Goal: Task Accomplishment & Management: Manage account settings

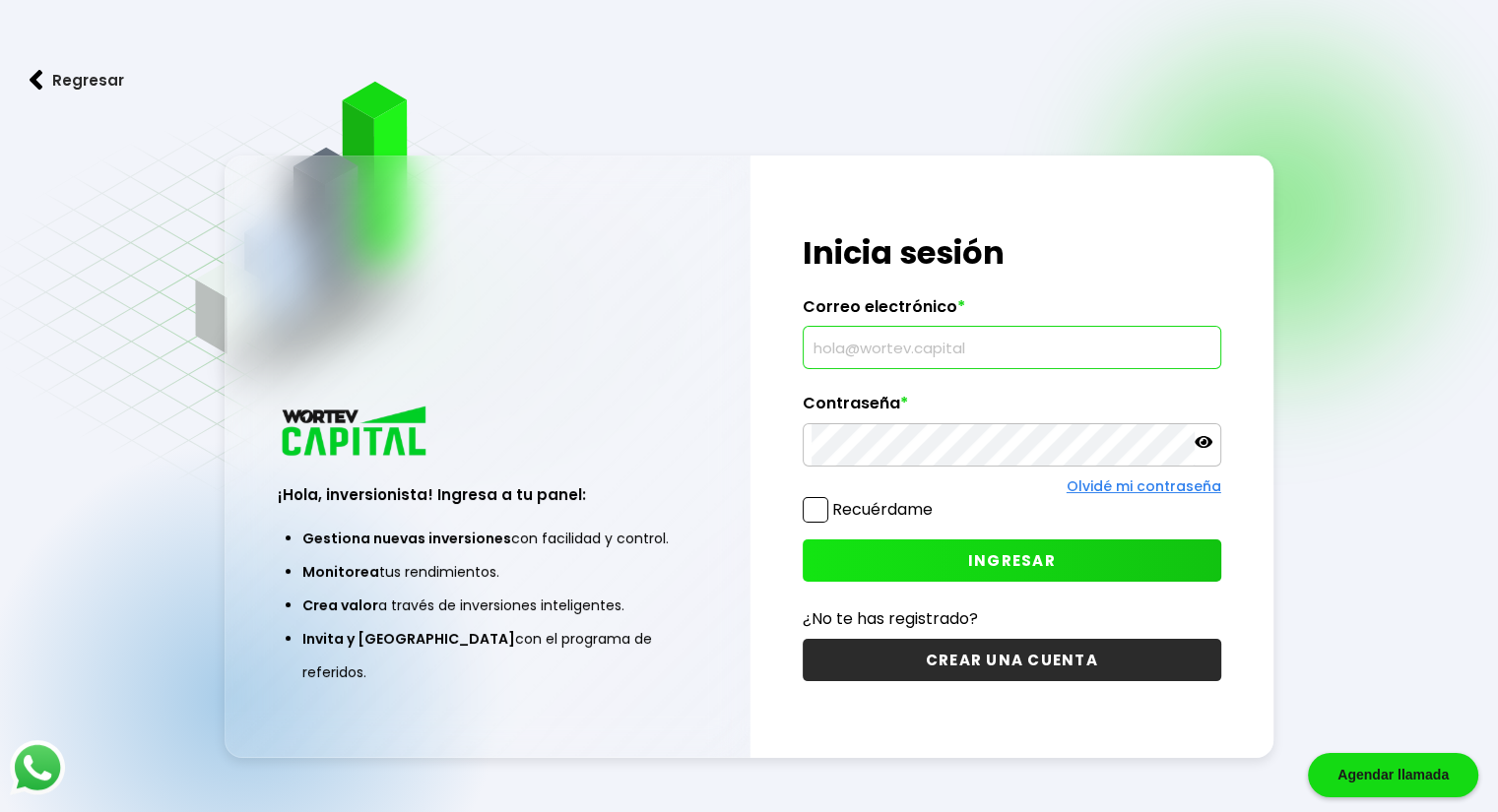
click at [1038, 346] on input "text" at bounding box center [1012, 348] width 401 height 42
type input "[EMAIL_ADDRESS][DOMAIN_NAME]"
click at [1013, 553] on span "INGRESAR" at bounding box center [1013, 561] width 88 height 21
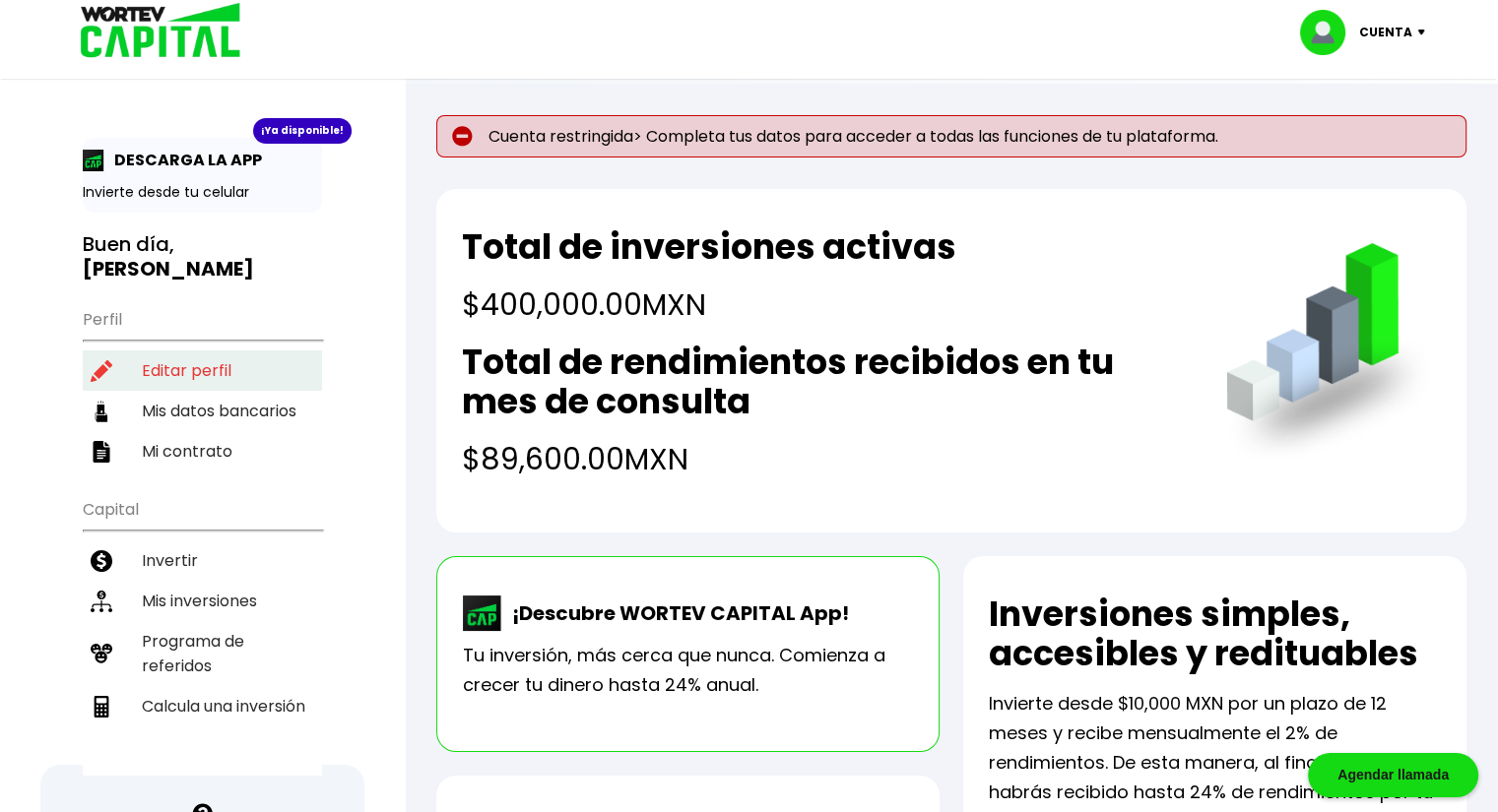
click at [221, 351] on li "Editar perfil" at bounding box center [202, 371] width 239 height 41
select select "Hombre"
select select "Posgrado"
select select "DF"
select select "Santander"
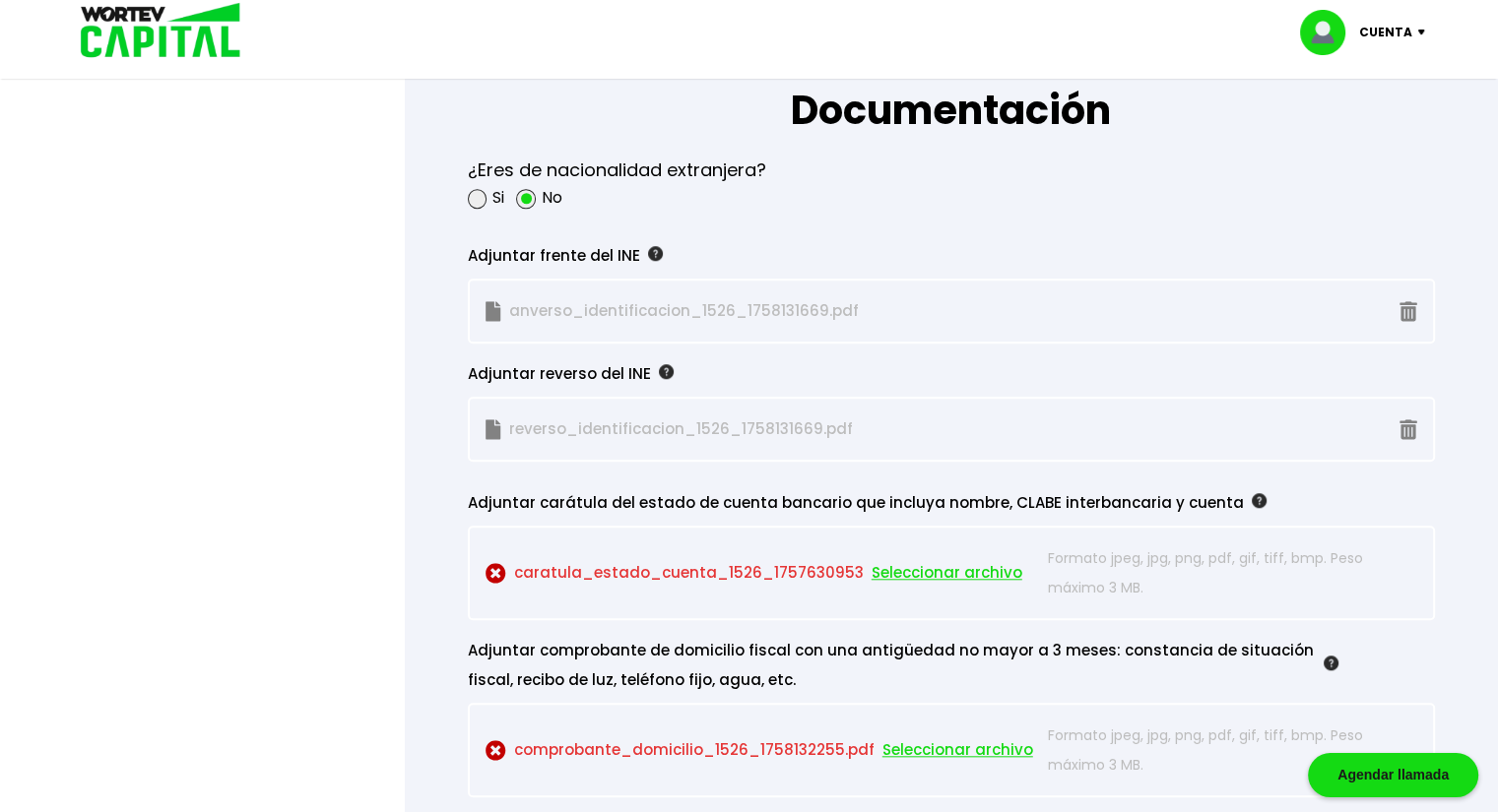
scroll to position [1707, 0]
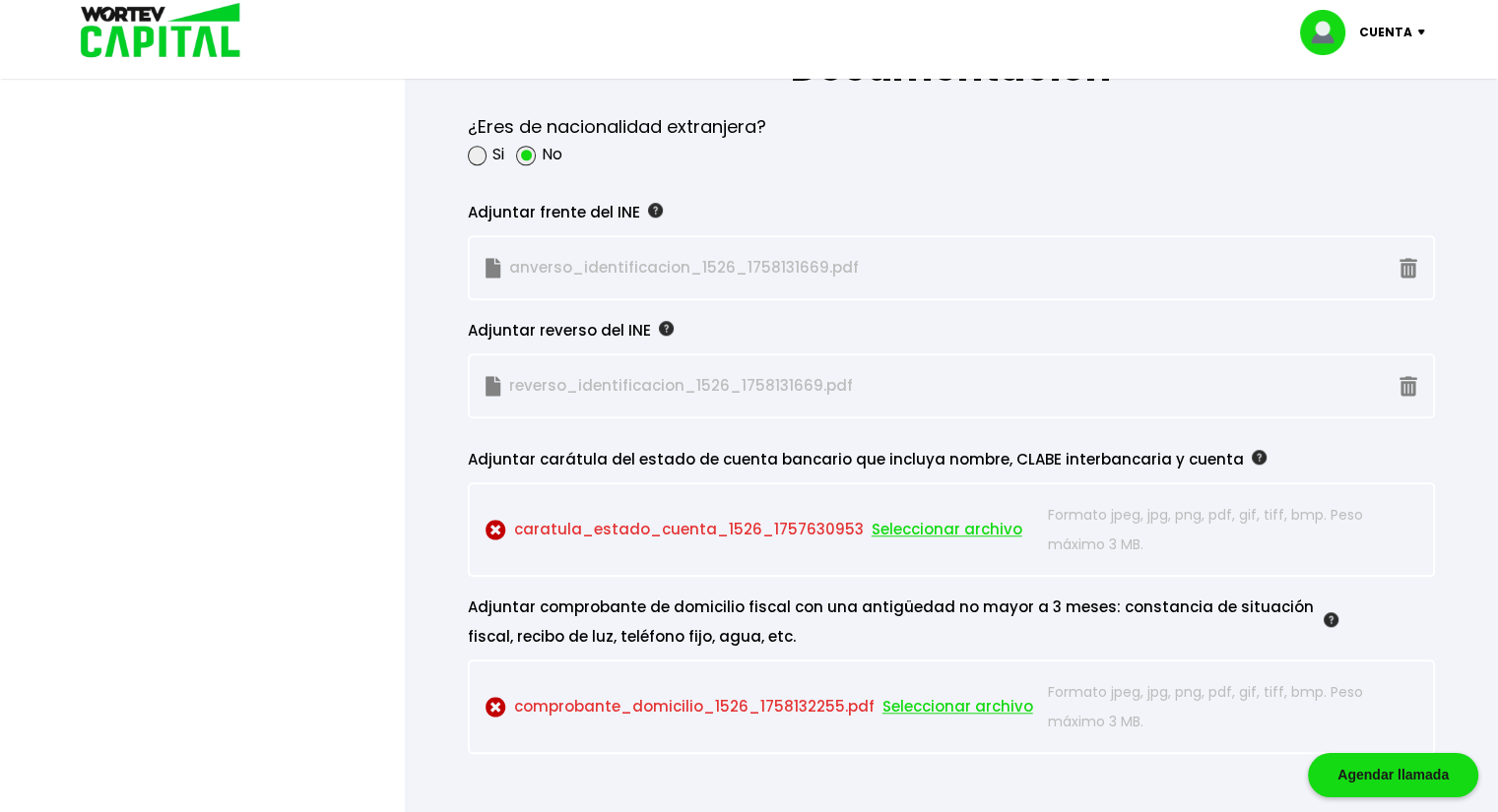
click at [964, 701] on span "Seleccionar archivo" at bounding box center [958, 707] width 150 height 30
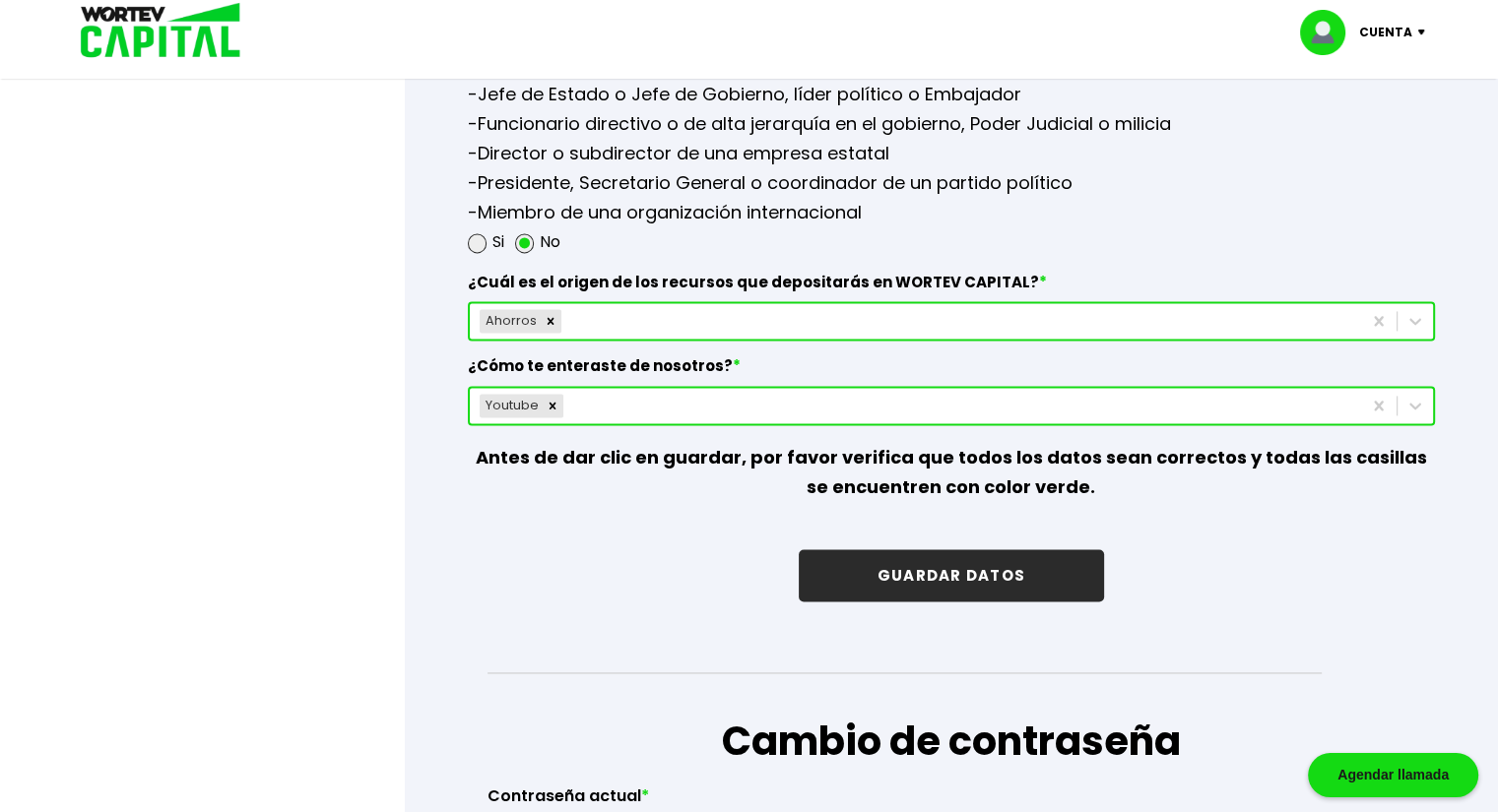
scroll to position [2732, 0]
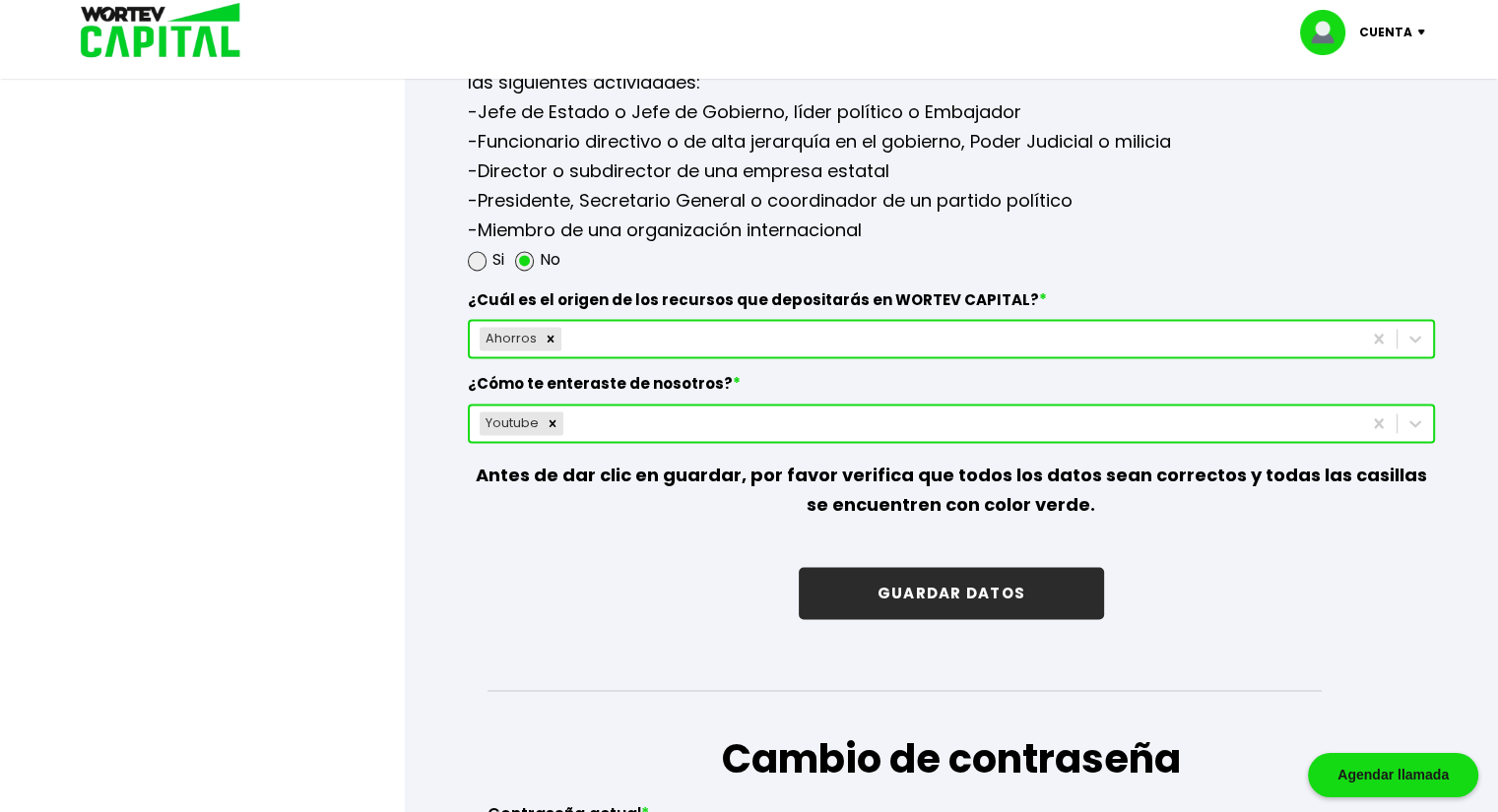
click at [951, 582] on button "GUARDAR DATOS" at bounding box center [952, 593] width 305 height 52
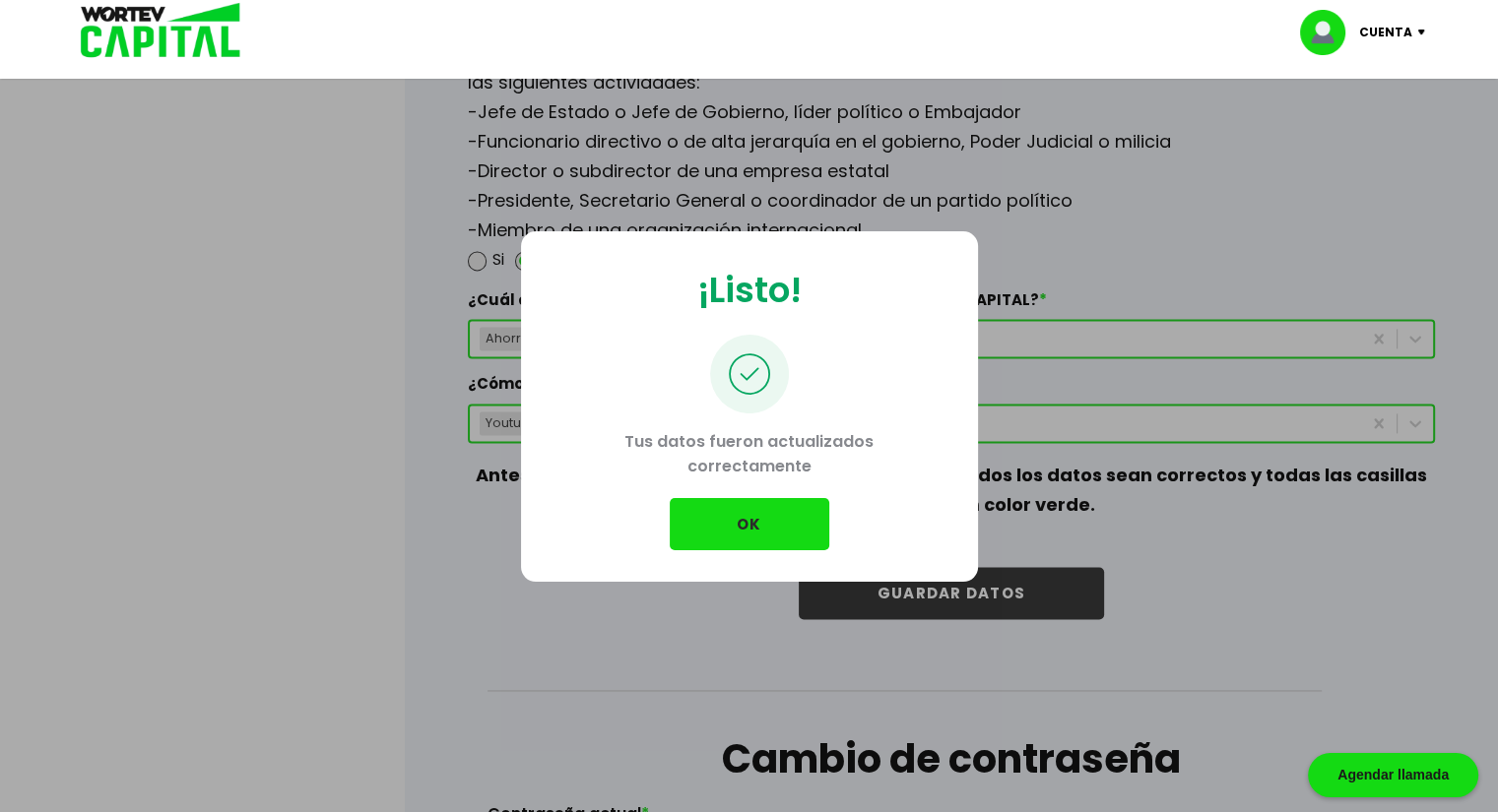
click at [772, 548] on button "OK" at bounding box center [749, 524] width 159 height 52
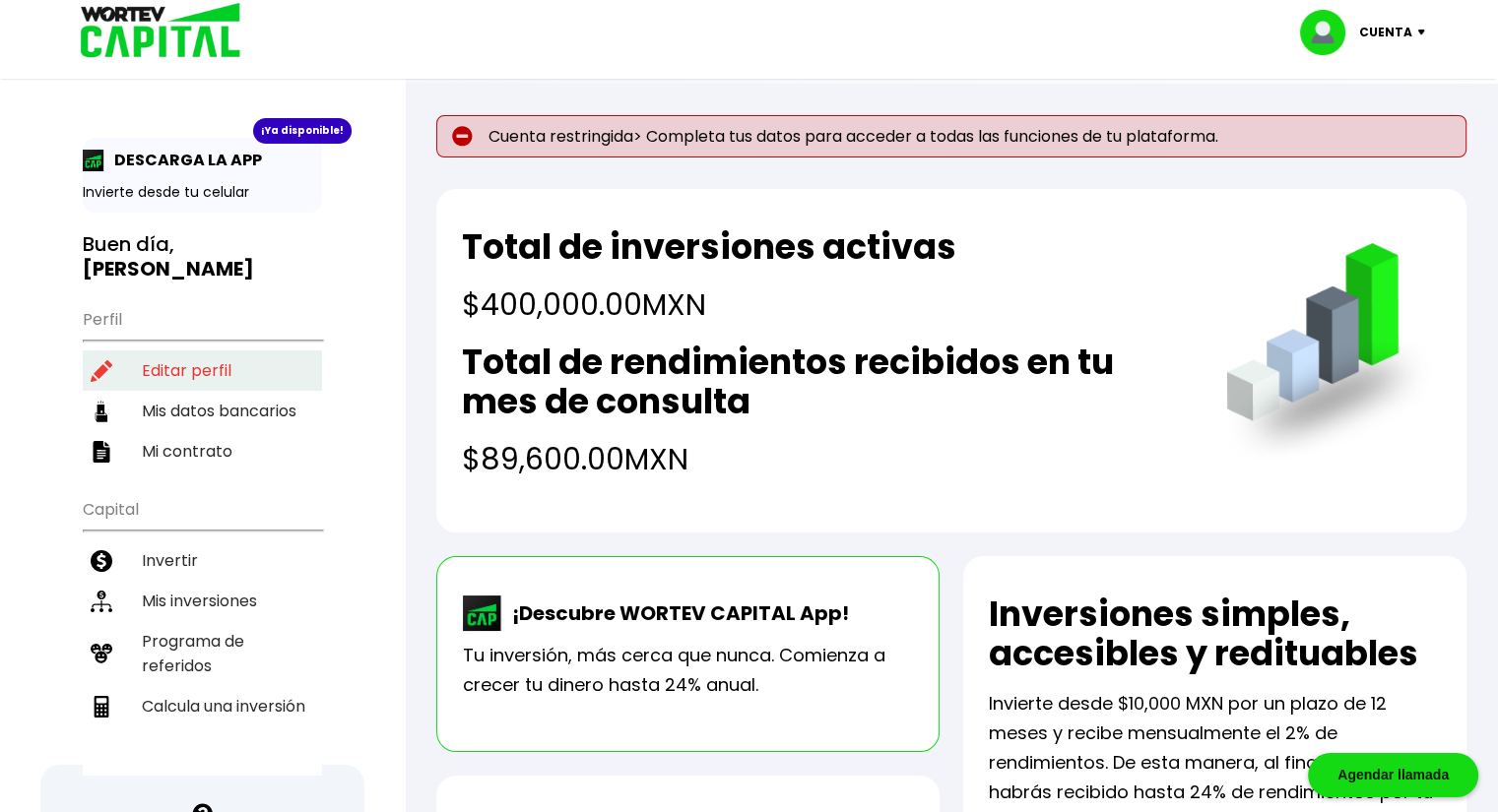
click at [209, 351] on li "Editar perfil" at bounding box center [202, 371] width 239 height 41
select select "Hombre"
select select "Posgrado"
select select "DF"
select select "Santander"
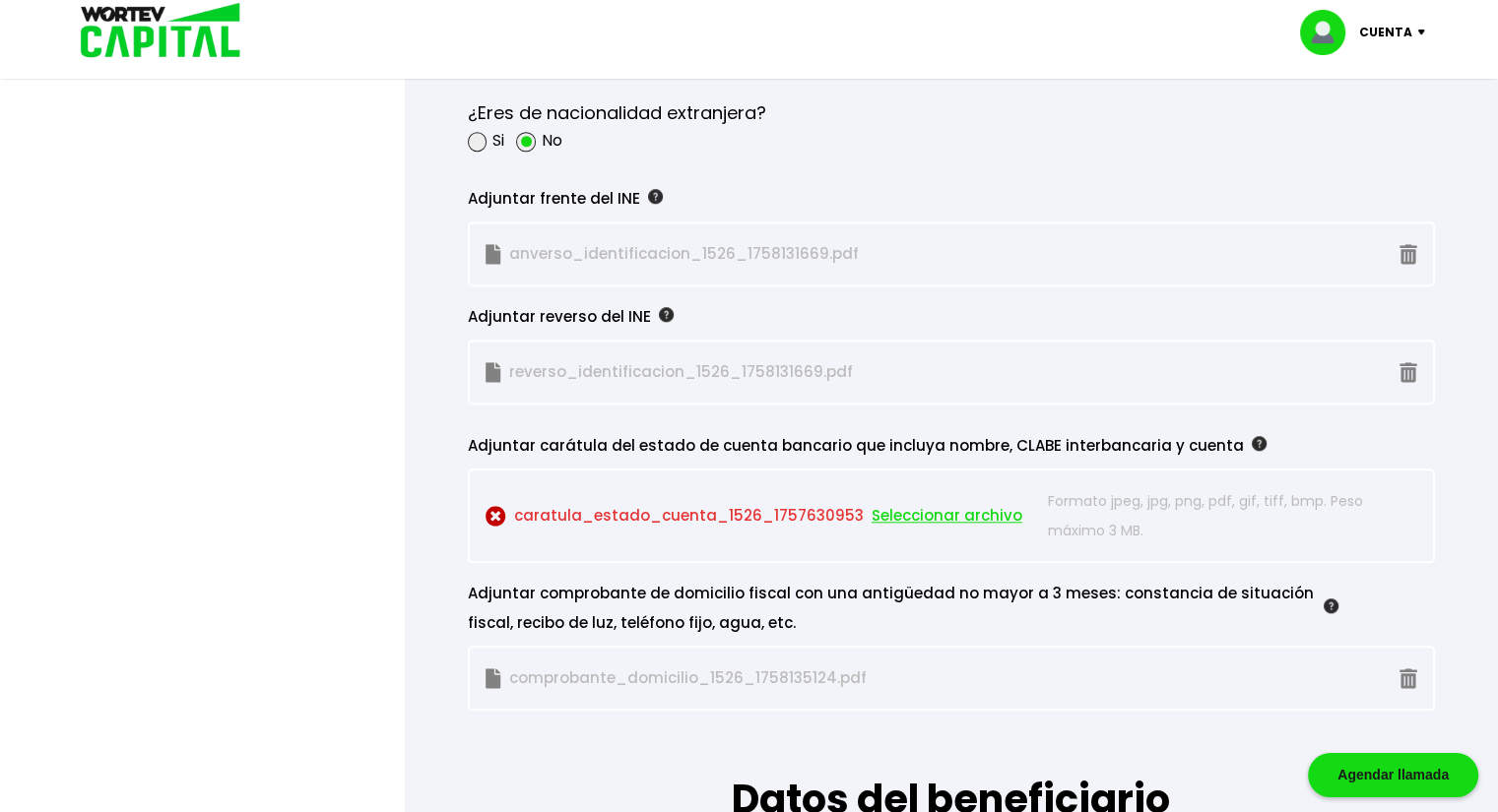
scroll to position [1805, 0]
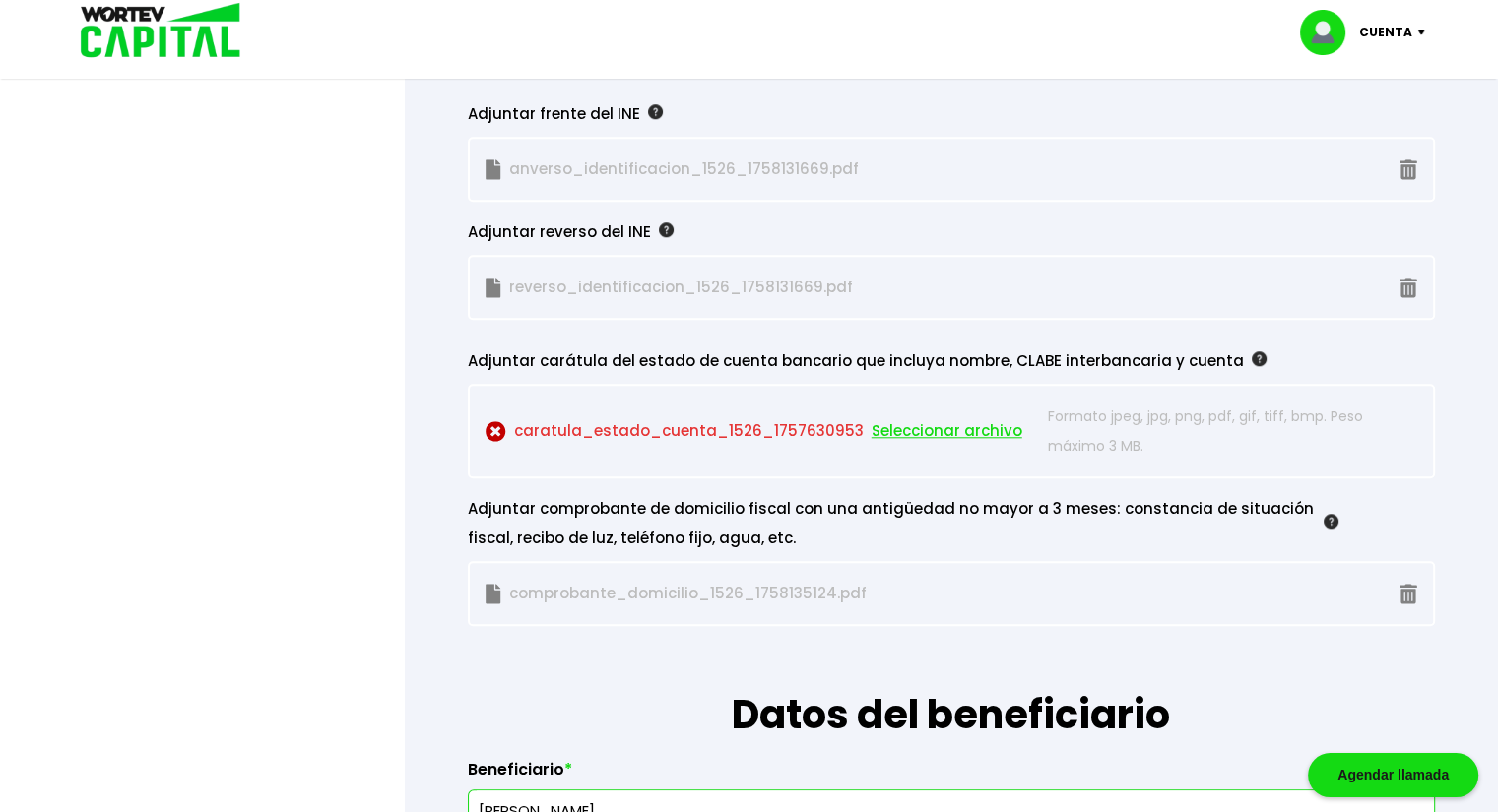
click at [929, 421] on span "Seleccionar archivo" at bounding box center [947, 431] width 150 height 30
click at [926, 429] on span "Seleccionar archivo" at bounding box center [947, 431] width 150 height 30
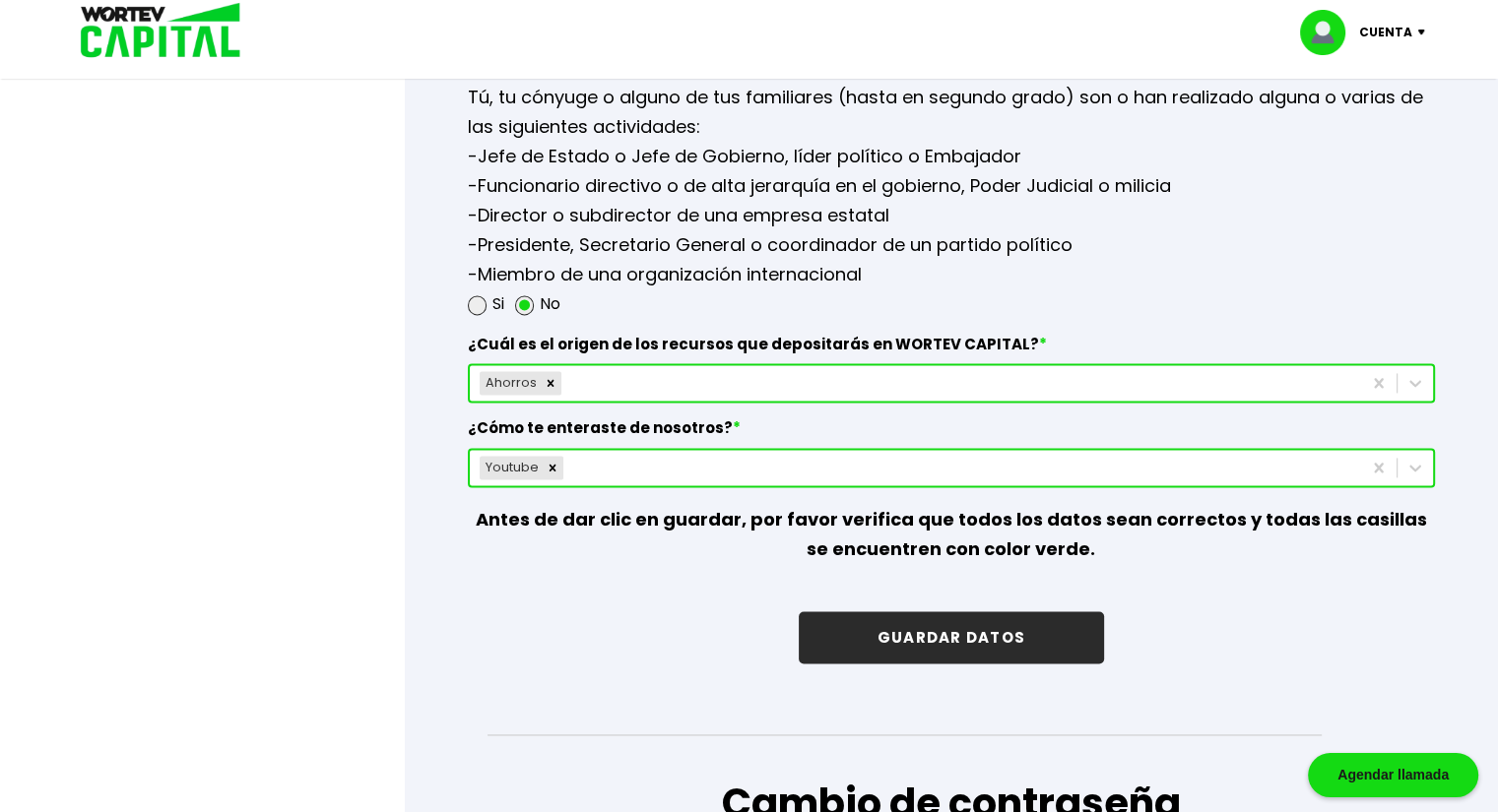
scroll to position [2666, 0]
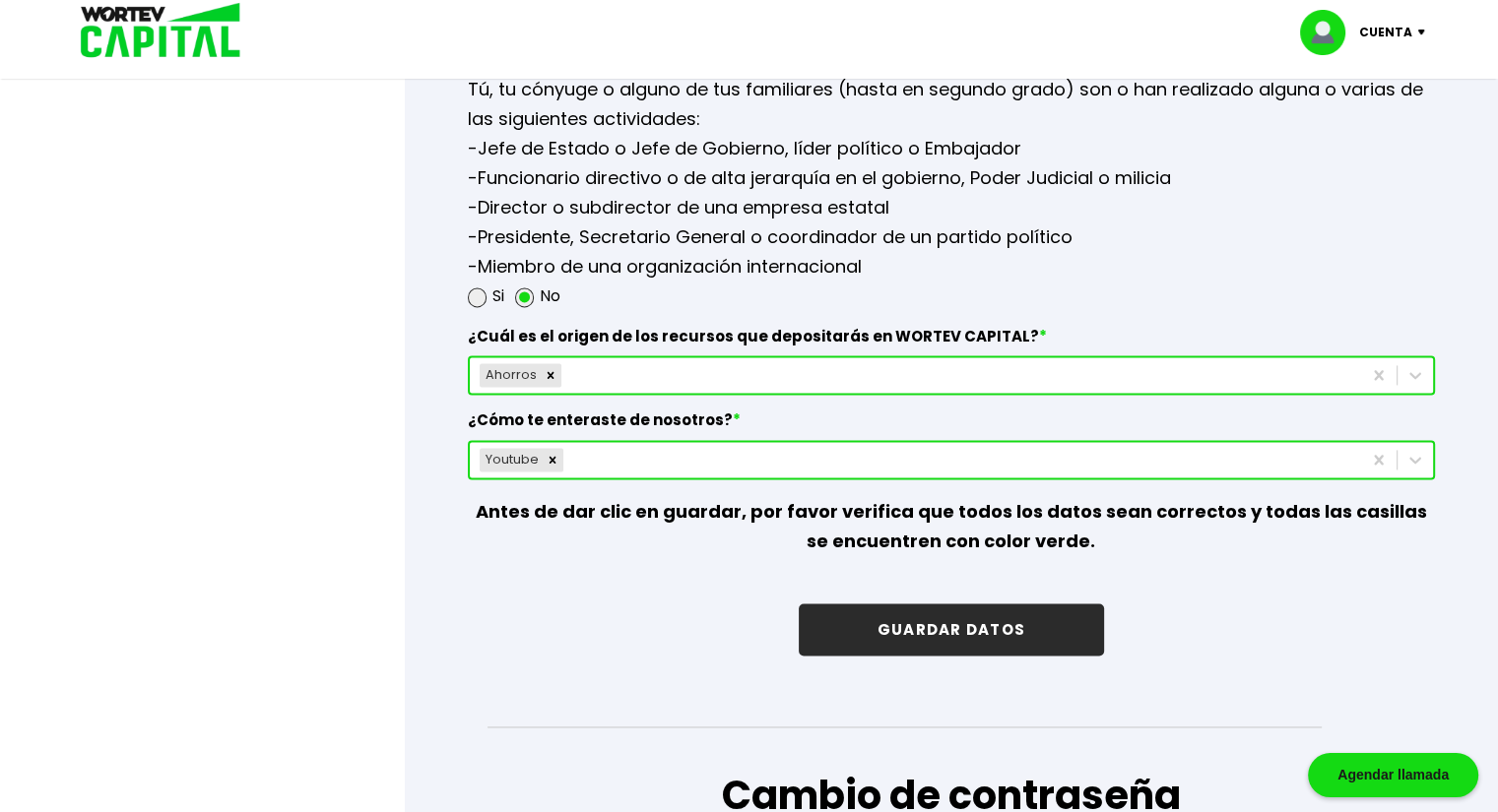
click at [962, 616] on button "GUARDAR DATOS" at bounding box center [952, 630] width 305 height 52
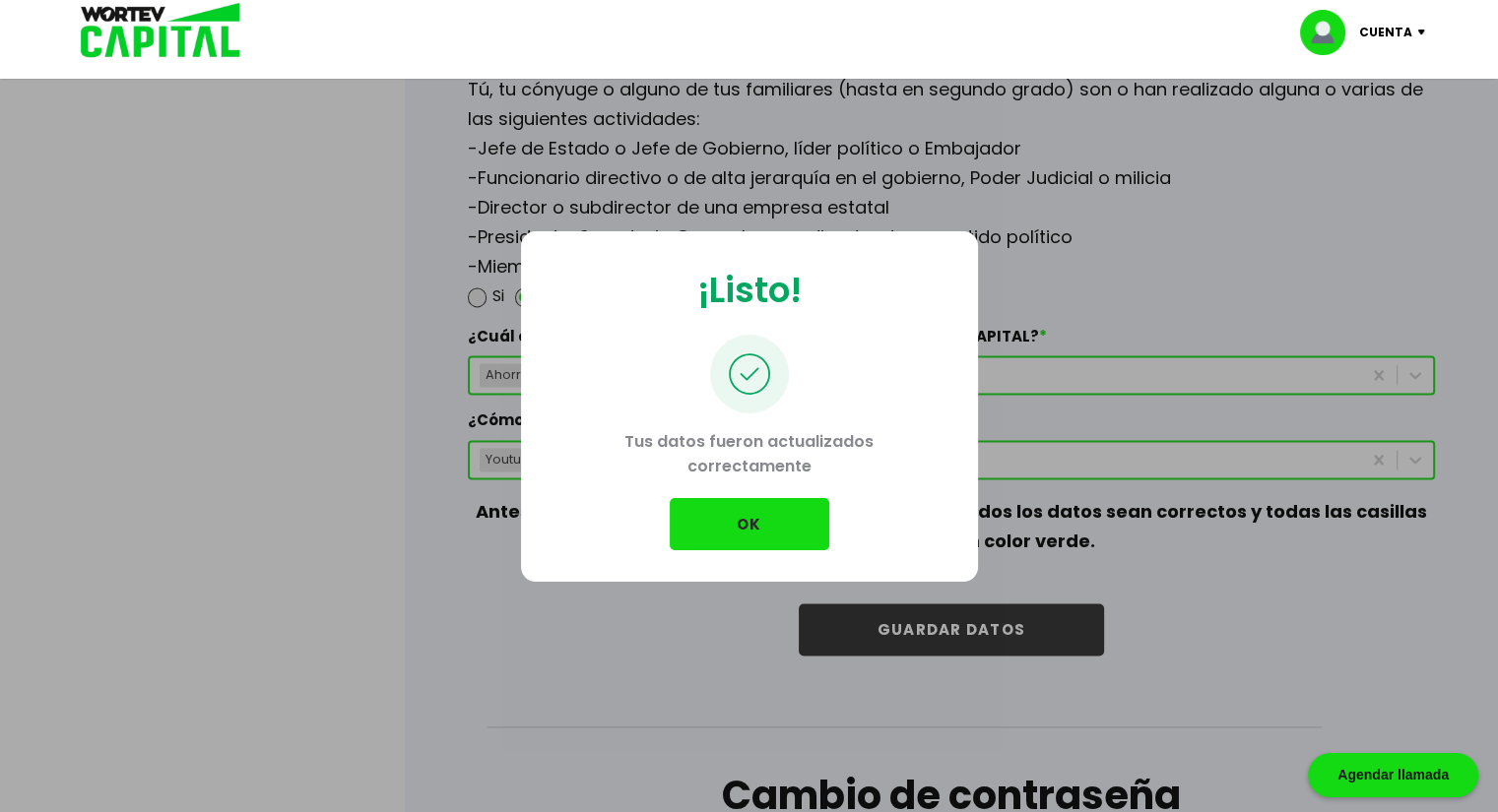
click at [758, 522] on button "OK" at bounding box center [749, 524] width 159 height 52
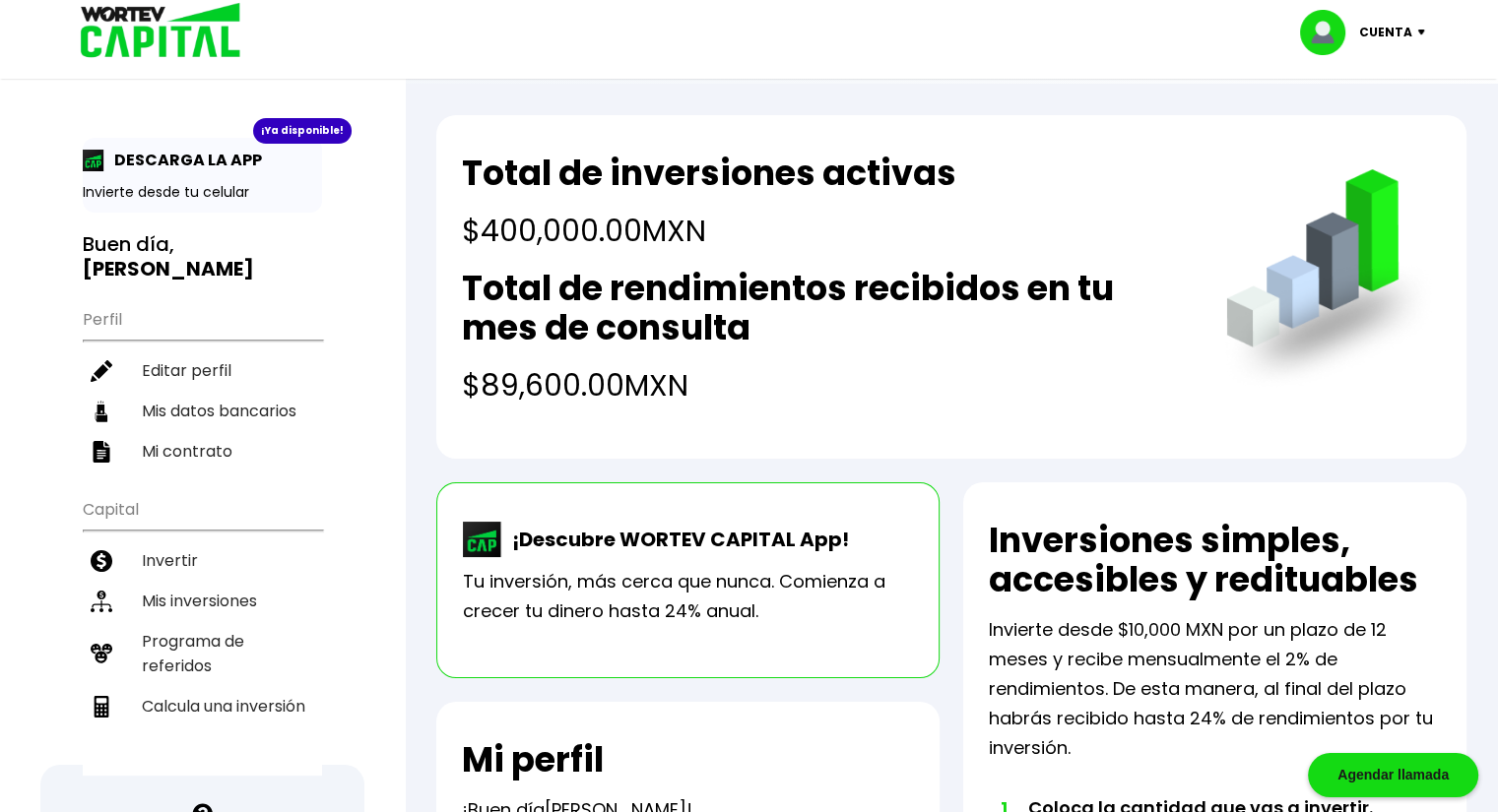
click at [161, 46] on img at bounding box center [153, 32] width 188 height 64
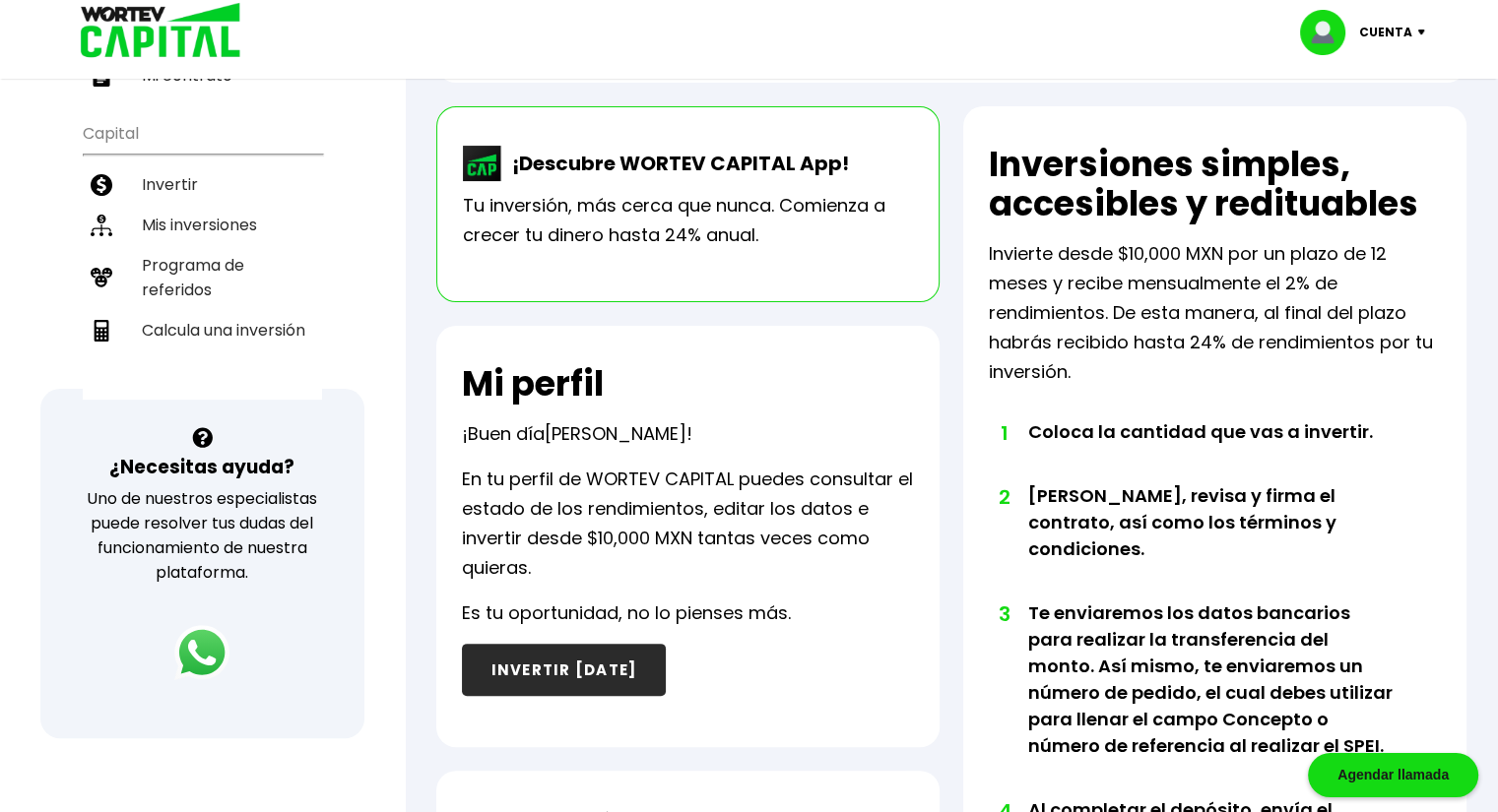
scroll to position [459, 0]
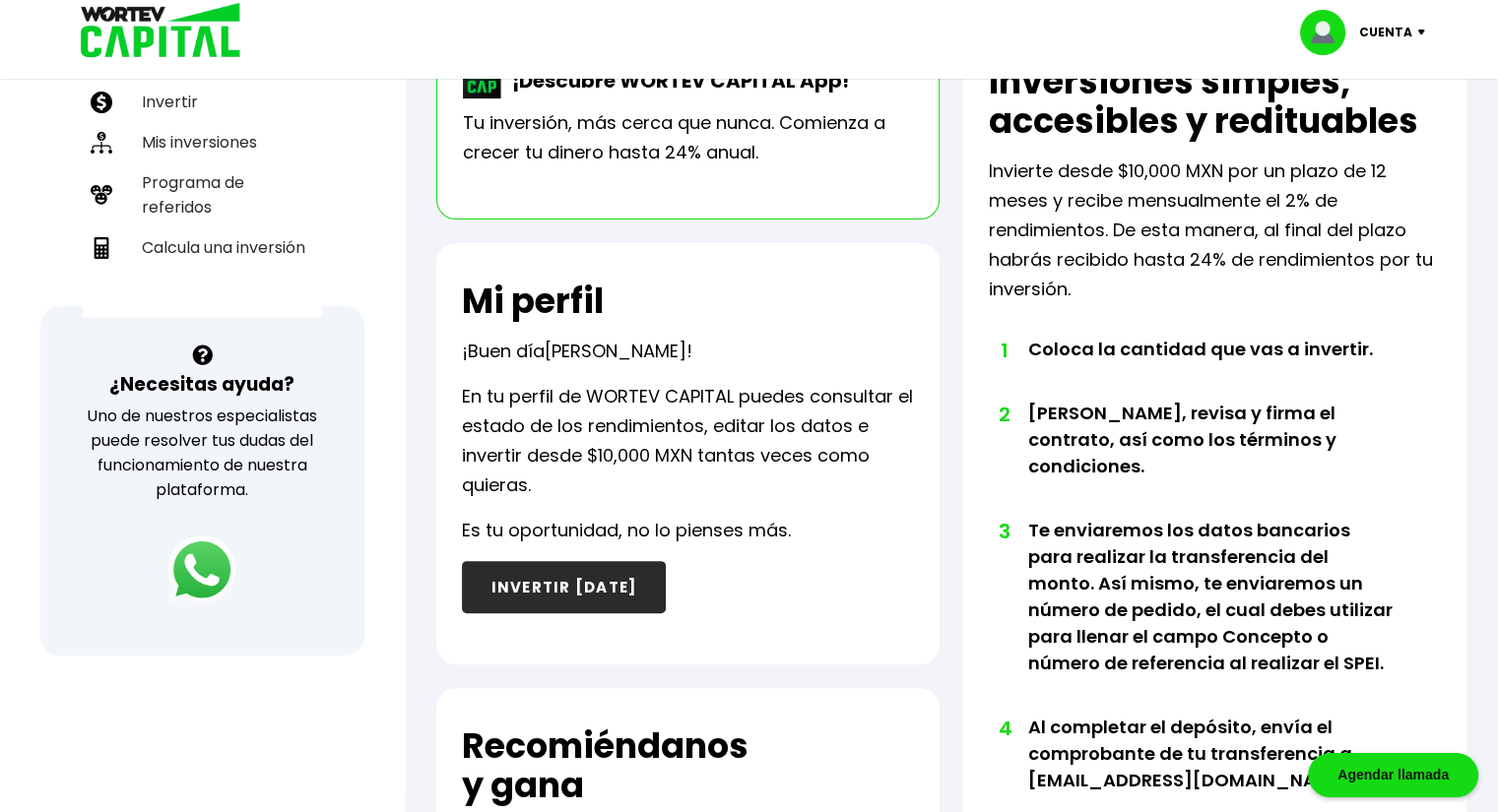
click at [209, 559] on img at bounding box center [201, 570] width 69 height 69
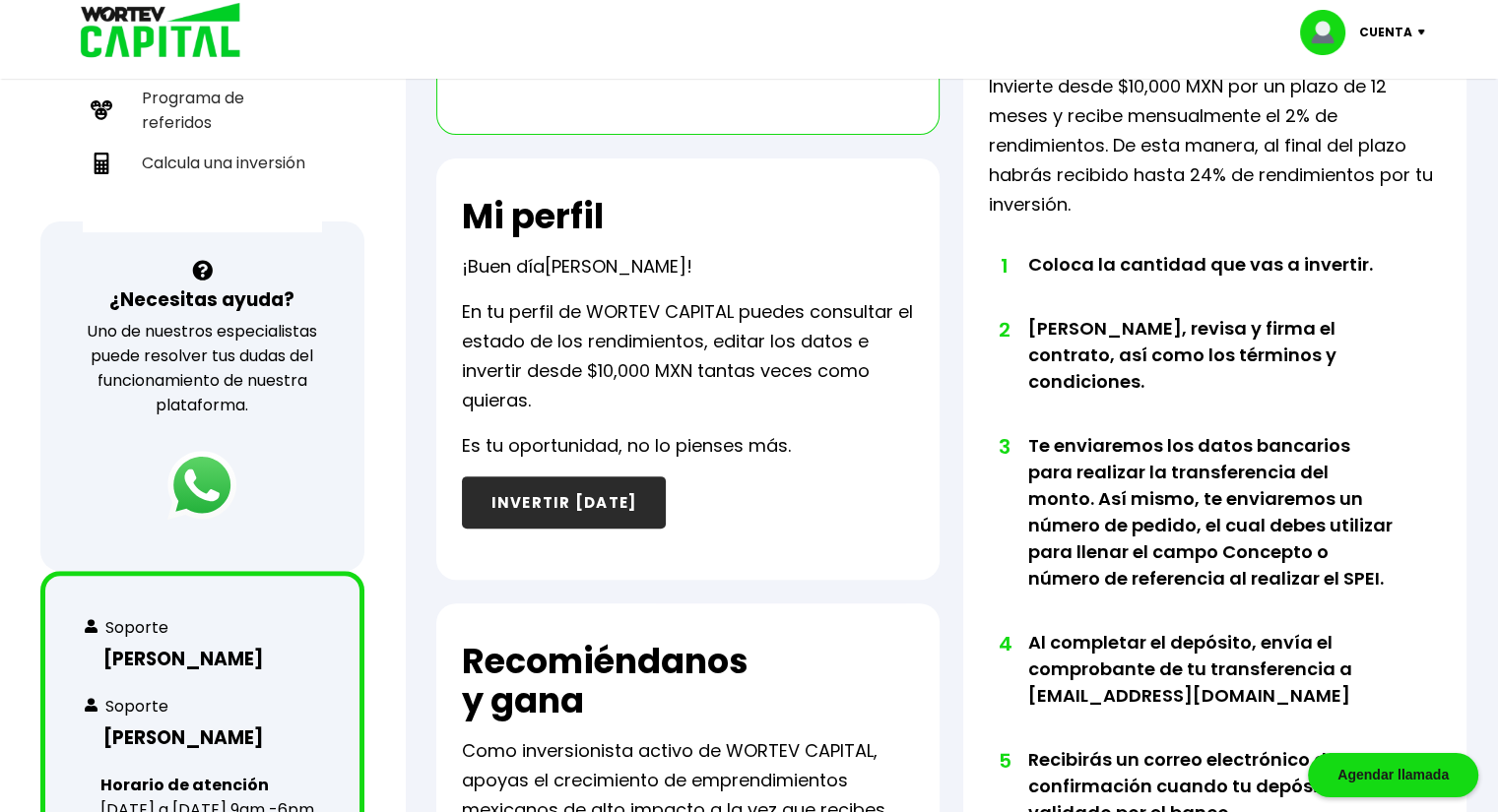
scroll to position [557, 0]
